Goal: Task Accomplishment & Management: Complete application form

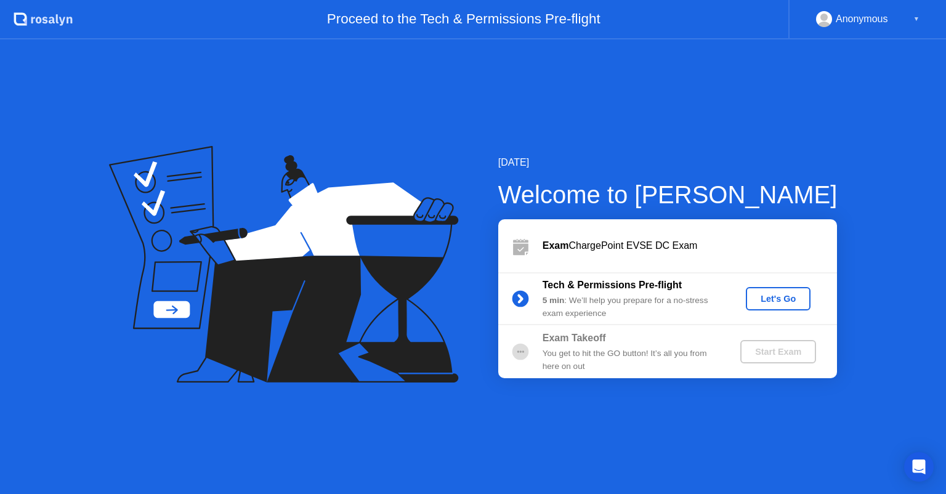
click at [772, 294] on div "Let's Go" at bounding box center [778, 299] width 55 height 10
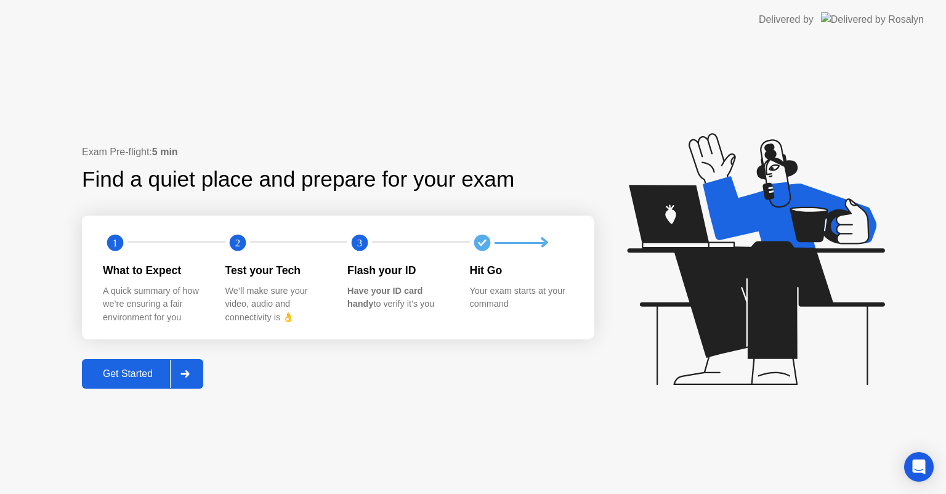
click at [143, 374] on div "Get Started" at bounding box center [128, 373] width 84 height 11
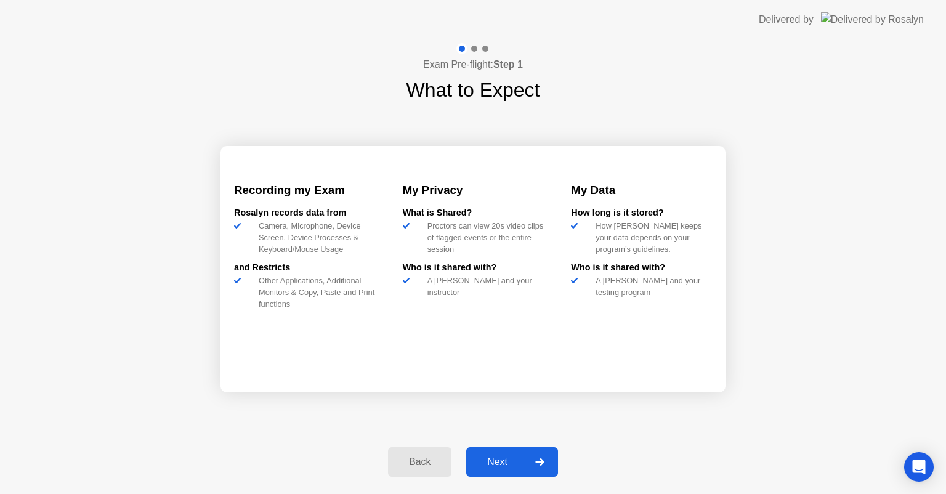
click at [495, 457] on div "Next" at bounding box center [497, 461] width 55 height 11
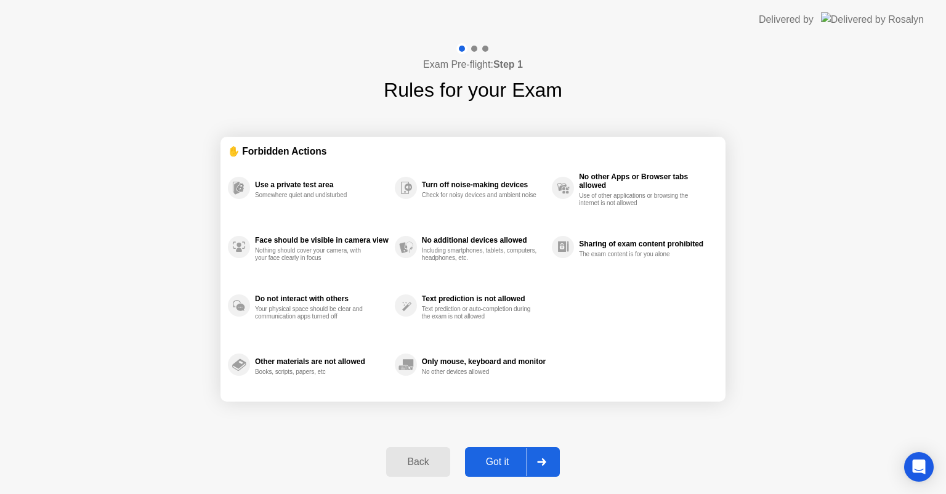
click at [495, 457] on div "Got it" at bounding box center [498, 461] width 58 height 11
select select "**********"
select select "*******"
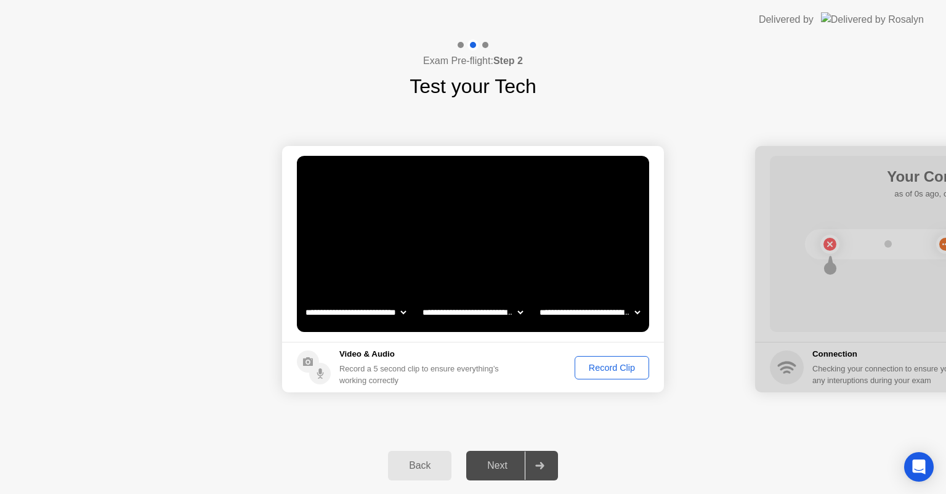
click at [498, 468] on div "Next" at bounding box center [497, 465] width 55 height 11
click at [594, 370] on div "Record Clip" at bounding box center [612, 368] width 66 height 10
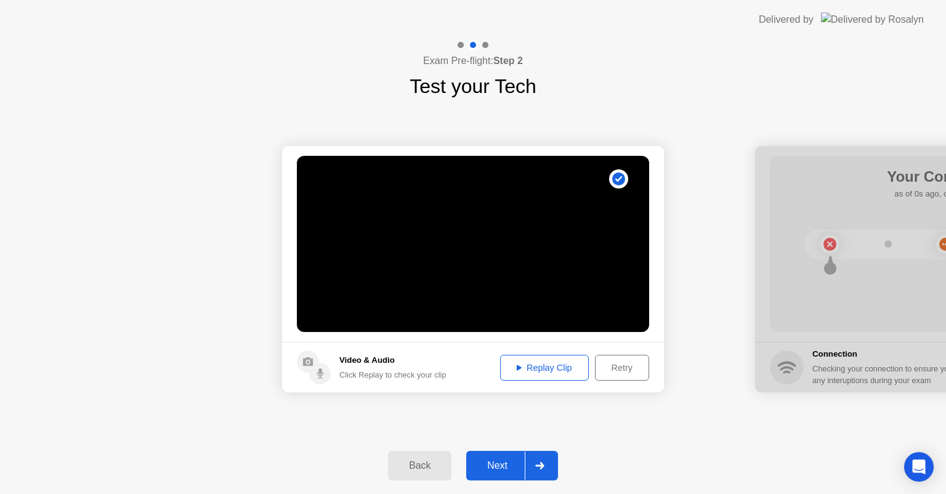
click at [496, 464] on div "Next" at bounding box center [497, 465] width 55 height 11
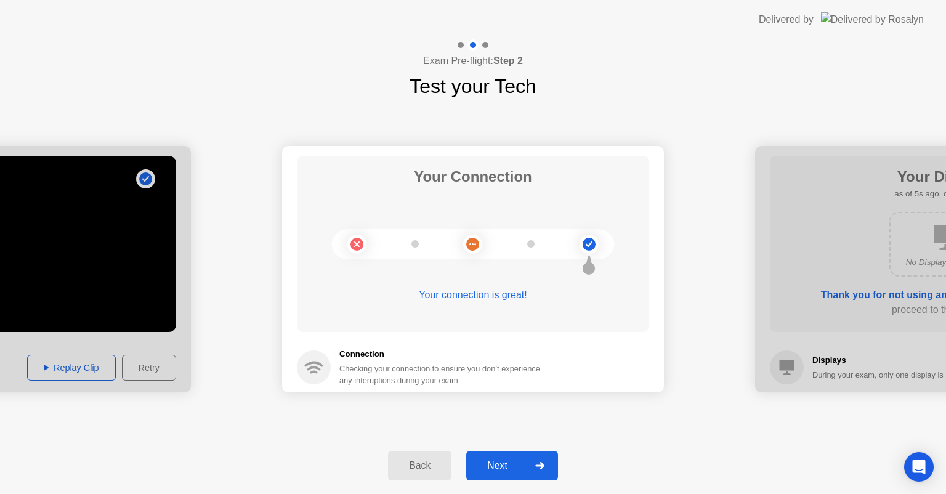
click at [498, 461] on div "Next" at bounding box center [497, 465] width 55 height 11
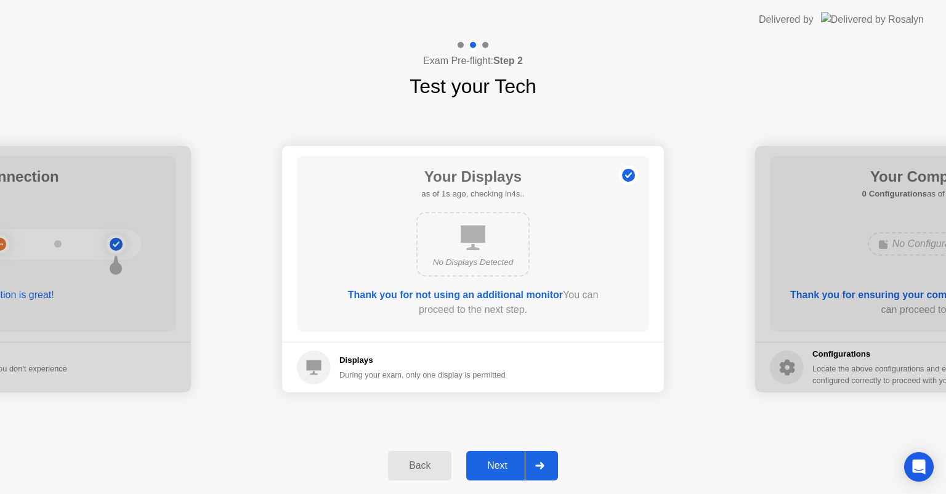
click at [498, 461] on div "Next" at bounding box center [497, 465] width 55 height 11
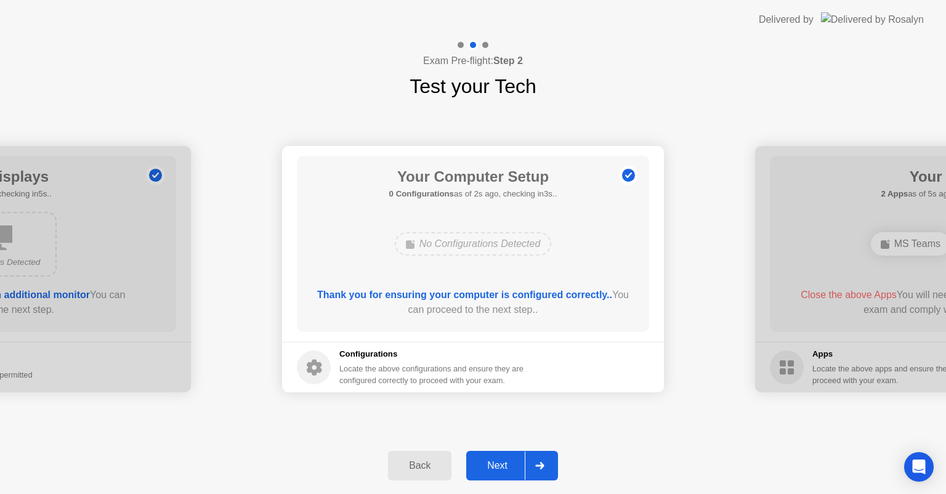
click at [498, 461] on div "Next" at bounding box center [497, 465] width 55 height 11
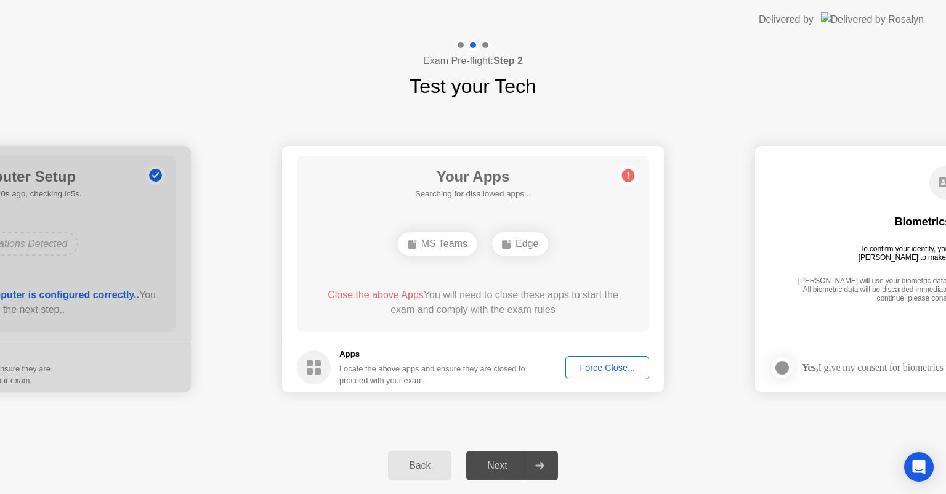
click at [591, 369] on div "Force Close..." at bounding box center [607, 368] width 75 height 10
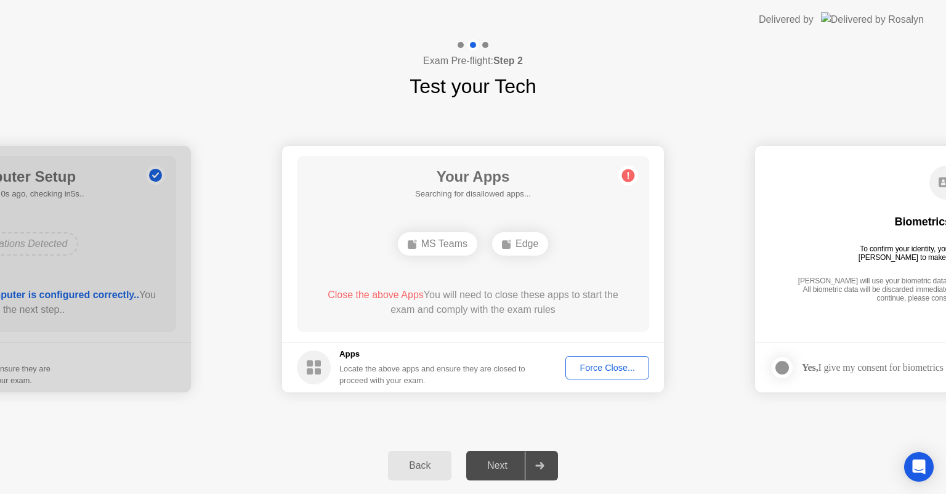
click at [690, 416] on div "**********" at bounding box center [473, 269] width 946 height 336
click at [616, 367] on div "Force Close..." at bounding box center [607, 368] width 75 height 10
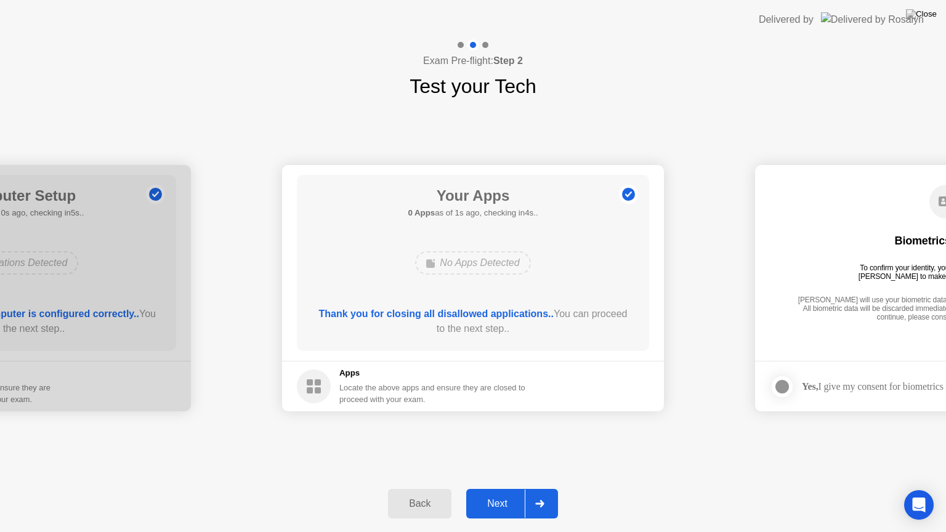
click at [499, 493] on div "Next" at bounding box center [497, 503] width 55 height 11
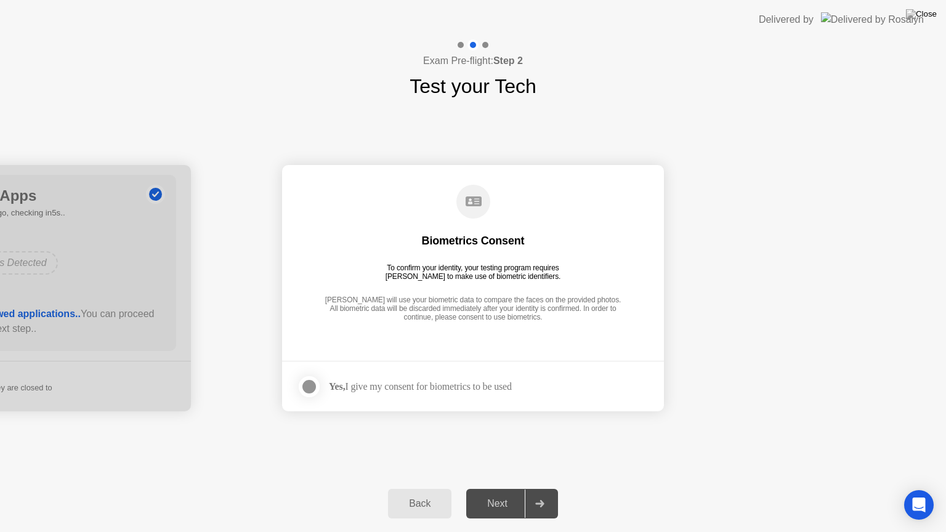
click at [310, 388] on div at bounding box center [309, 386] width 15 height 15
click at [495, 493] on button "Next" at bounding box center [512, 504] width 92 height 30
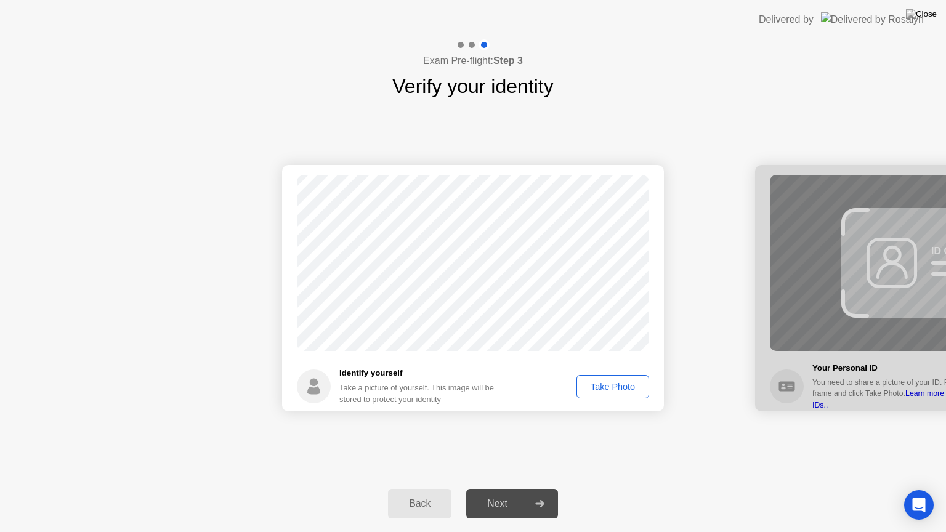
click at [609, 391] on div "Take Photo" at bounding box center [613, 387] width 64 height 10
click at [495, 493] on div "Next" at bounding box center [497, 503] width 55 height 11
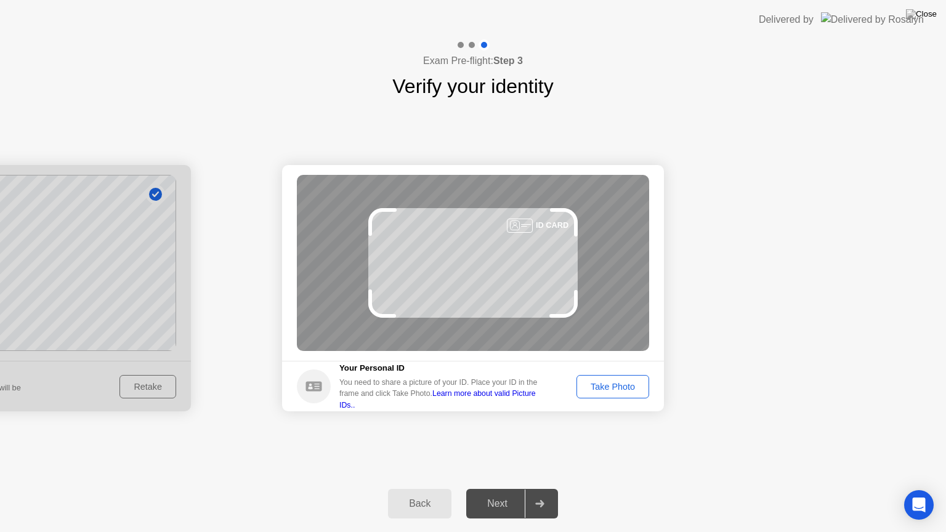
click at [606, 382] on div "Take Photo" at bounding box center [613, 387] width 64 height 10
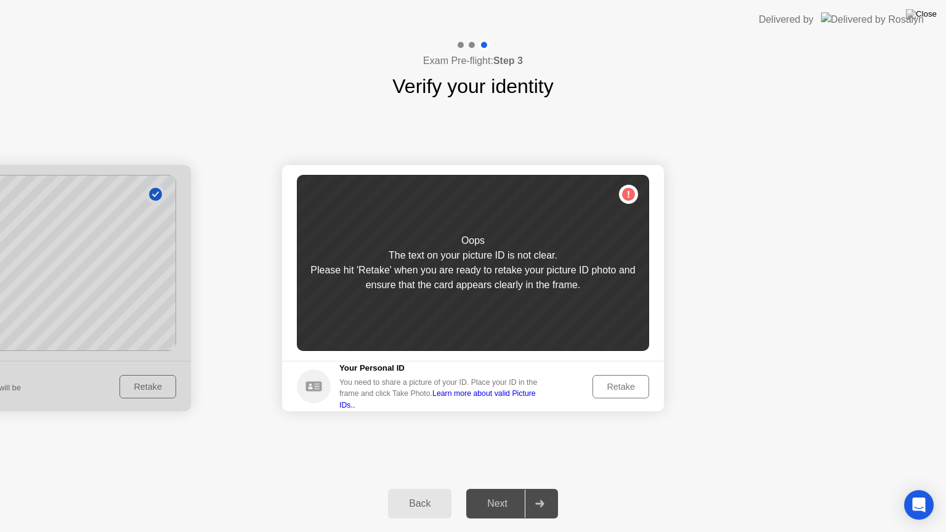
click at [606, 382] on div "Retake" at bounding box center [621, 387] width 48 height 10
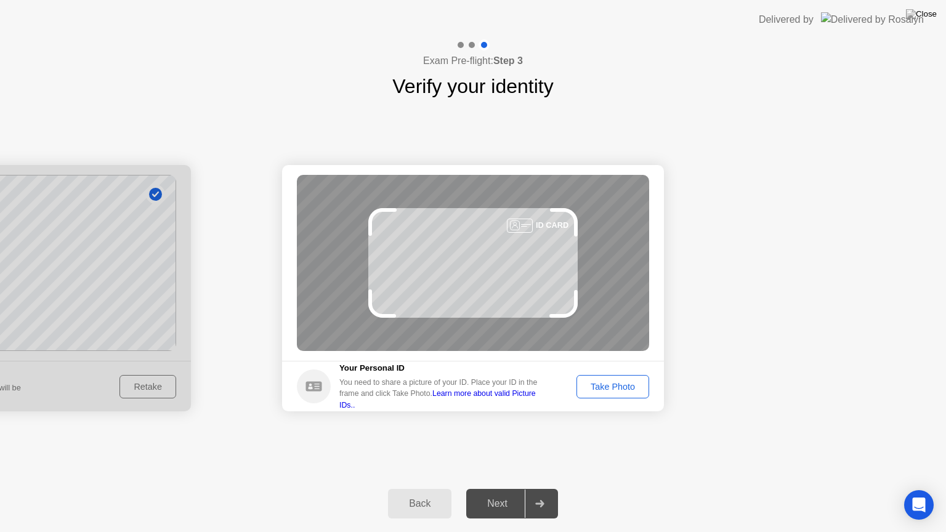
click at [606, 382] on div "Take Photo" at bounding box center [613, 387] width 64 height 10
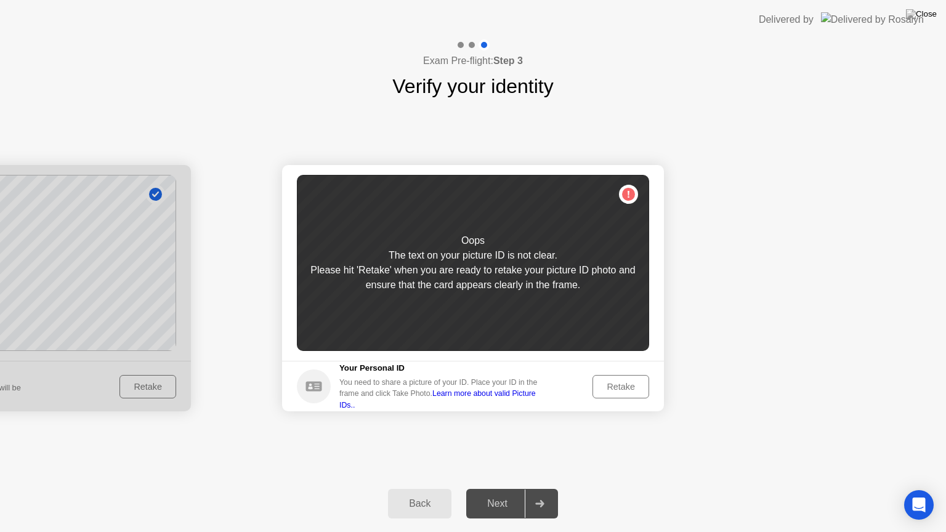
click at [606, 382] on div "Retake" at bounding box center [621, 387] width 48 height 10
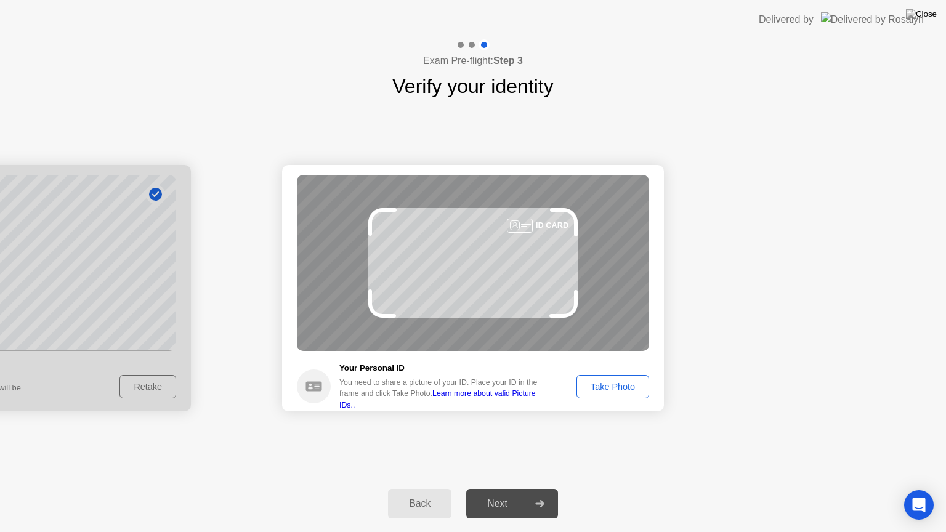
click at [606, 382] on div "Take Photo" at bounding box center [613, 387] width 64 height 10
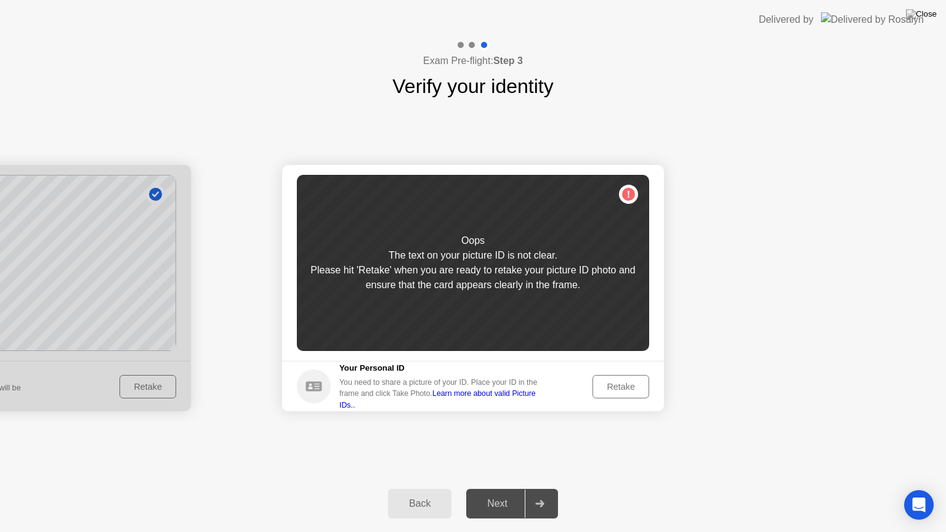
click at [606, 382] on div "Retake" at bounding box center [621, 387] width 48 height 10
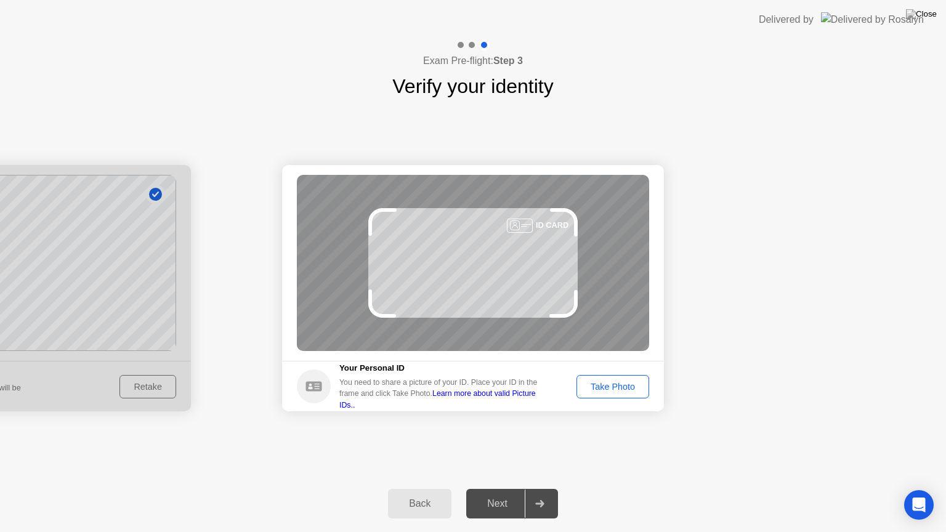
click at [606, 382] on div "Take Photo" at bounding box center [613, 387] width 64 height 10
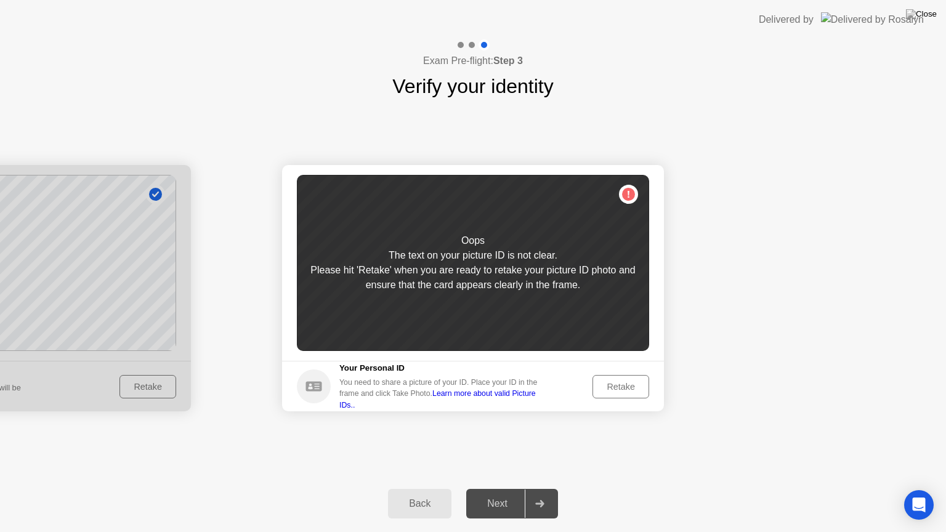
click at [606, 382] on div "Retake" at bounding box center [621, 387] width 48 height 10
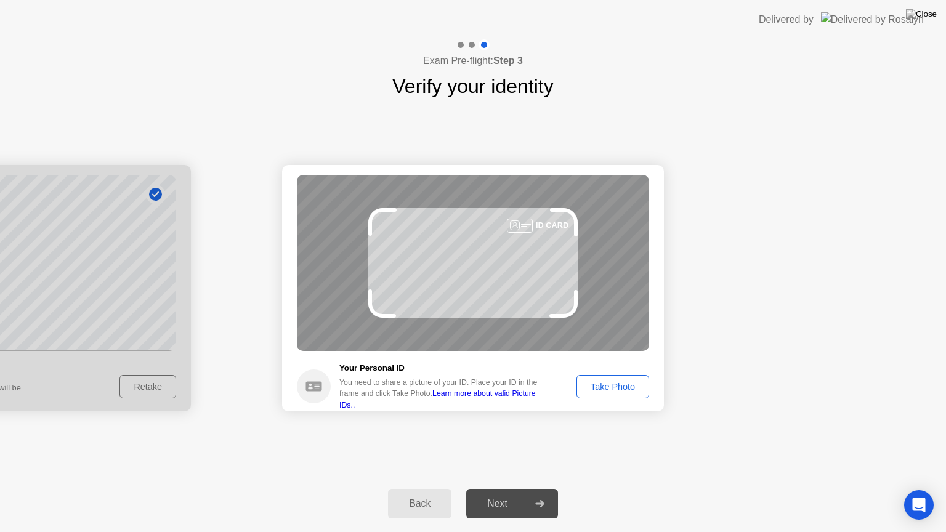
click at [606, 382] on div "Take Photo" at bounding box center [613, 387] width 64 height 10
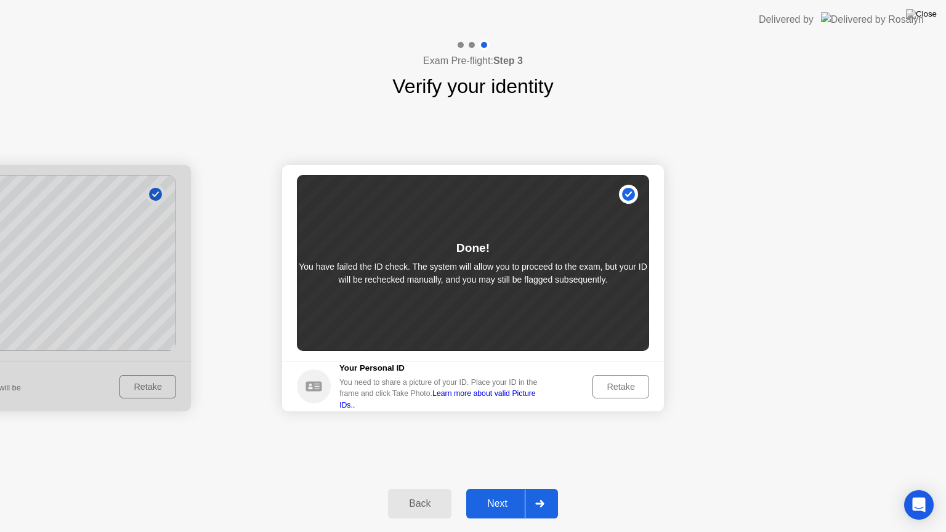
click at [495, 493] on div "Next" at bounding box center [497, 503] width 55 height 11
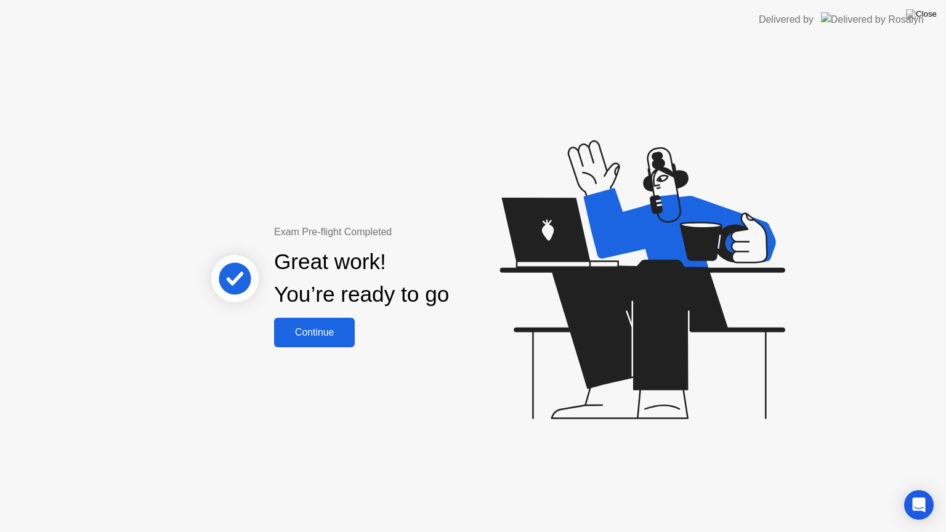
click at [327, 338] on div "Continue" at bounding box center [314, 332] width 73 height 11
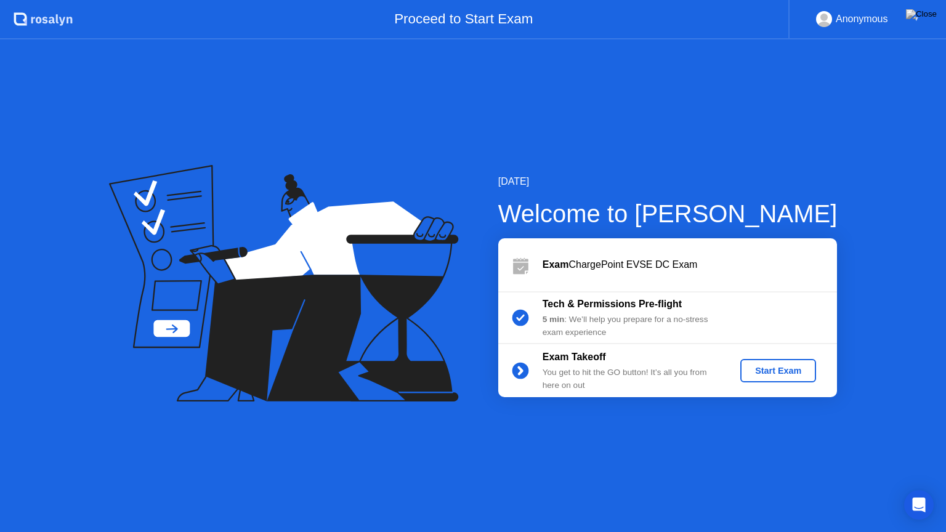
click at [806, 370] on div "Start Exam" at bounding box center [778, 371] width 66 height 10
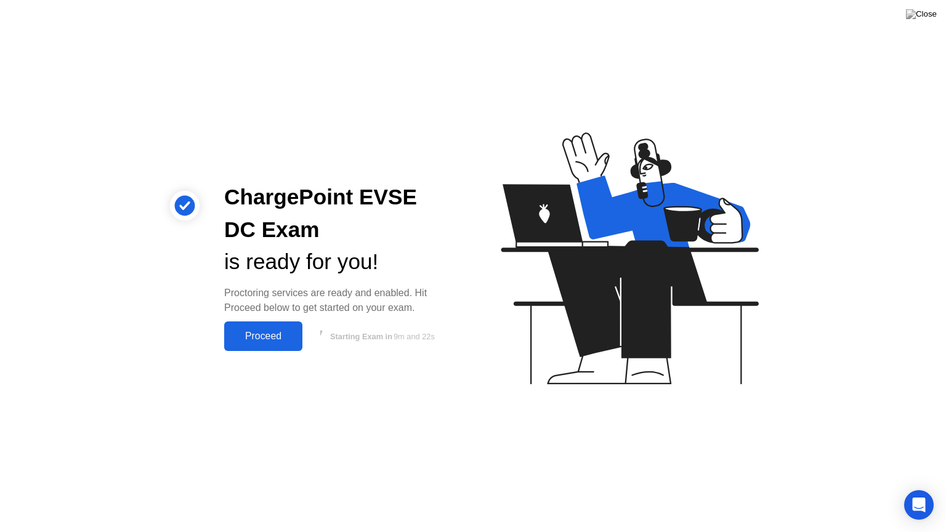
click at [253, 338] on div "Proceed" at bounding box center [263, 336] width 71 height 11
